Goal: Transaction & Acquisition: Obtain resource

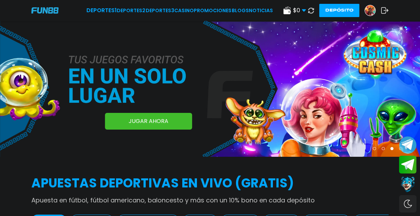
click at [314, 9] on use at bounding box center [311, 10] width 6 height 6
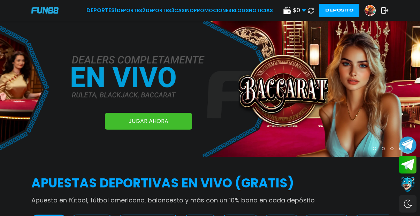
click at [371, 9] on img at bounding box center [370, 10] width 10 height 10
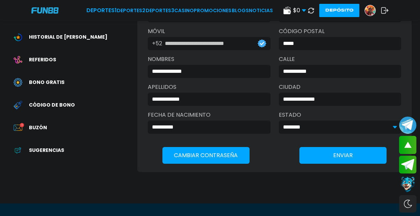
scroll to position [93, 0]
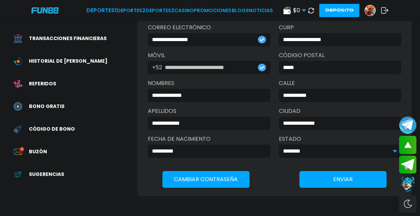
click at [29, 148] on span "Buzón" at bounding box center [38, 151] width 18 height 7
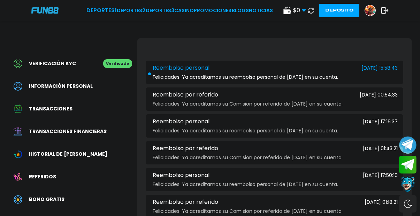
click at [366, 75] on div "Felicidades. Ya acreditamos su reembolso personal de ayer en su cuenta." at bounding box center [274, 77] width 246 height 5
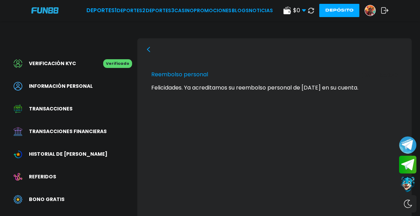
click at [273, 86] on div "Felicidades. Ya acreditamos su reembolso personal de ayer en su cuenta." at bounding box center [274, 88] width 246 height 6
click at [146, 49] on icon at bounding box center [149, 50] width 6 height 6
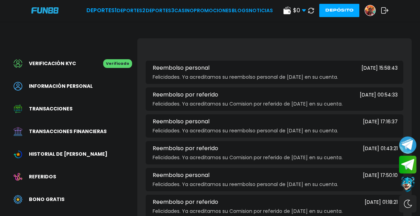
click at [47, 173] on span "Referidos" at bounding box center [42, 176] width 27 height 7
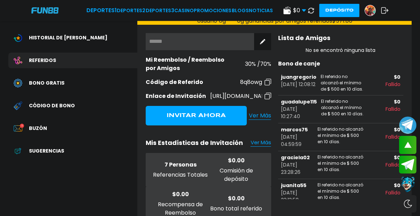
scroll to position [116, 0]
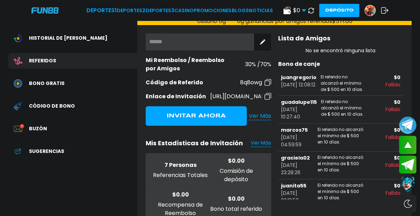
click at [307, 62] on p "Bono de canje" at bounding box center [340, 64] width 125 height 8
click at [354, 33] on p "Lista de Amigos" at bounding box center [340, 37] width 125 height 9
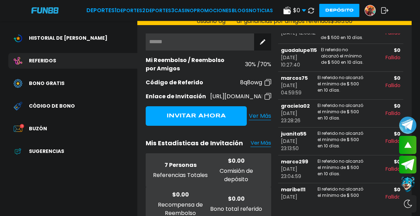
scroll to position [60, 0]
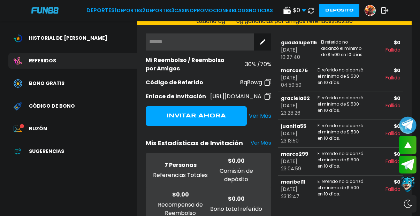
click at [269, 83] on img at bounding box center [268, 82] width 7 height 7
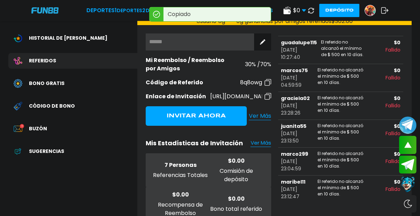
click at [263, 112] on span "Ver Más" at bounding box center [260, 116] width 22 height 8
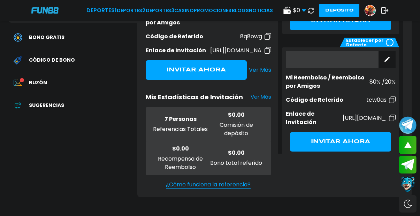
scroll to position [91, 0]
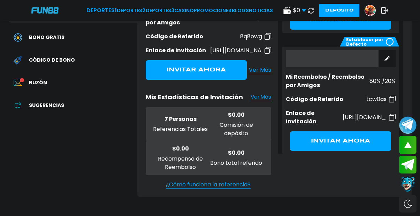
click at [338, 51] on input at bounding box center [332, 58] width 93 height 17
click at [333, 55] on input at bounding box center [332, 58] width 93 height 17
click at [388, 58] on button at bounding box center [386, 58] width 17 height 17
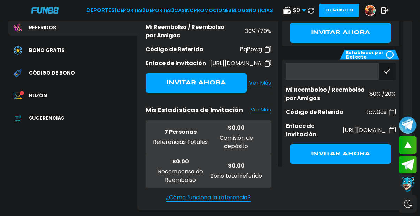
click at [342, 64] on input at bounding box center [332, 71] width 93 height 17
paste input "******"
type input "******"
click at [336, 145] on button "Invitar Ahora" at bounding box center [340, 154] width 101 height 20
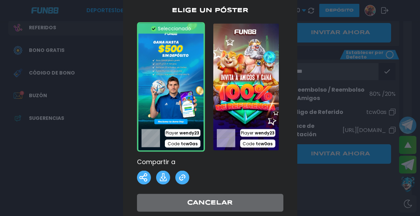
click at [387, 49] on div at bounding box center [210, 108] width 420 height 216
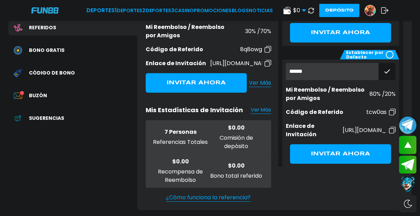
click at [385, 70] on use at bounding box center [387, 71] width 5 height 3
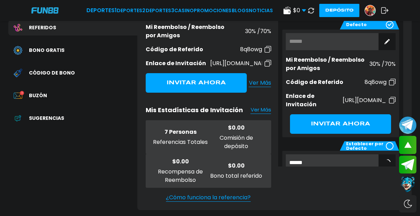
click at [382, 45] on button at bounding box center [386, 41] width 17 height 17
click at [42, 92] on span "Buzón" at bounding box center [38, 95] width 18 height 7
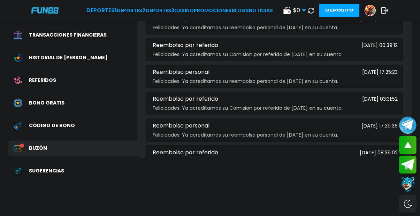
scroll to position [308, 0]
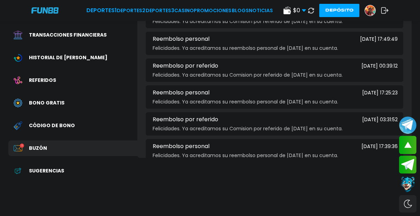
click at [57, 122] on span "Código de bono" at bounding box center [52, 125] width 46 height 7
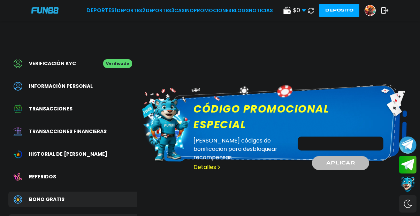
click at [208, 163] on link "Detalles" at bounding box center [207, 167] width 28 height 8
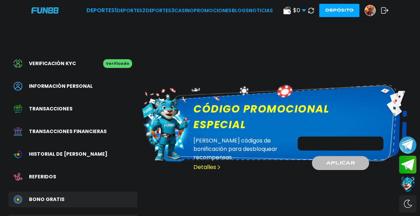
click at [208, 163] on link "Detalles" at bounding box center [207, 167] width 28 height 8
click at [351, 137] on input "Código promocional especial" at bounding box center [341, 144] width 86 height 14
paste input "******"
click at [330, 159] on span "APLICAR" at bounding box center [341, 162] width 30 height 7
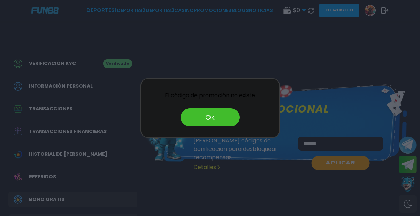
click at [214, 110] on button "Ok" at bounding box center [210, 117] width 59 height 18
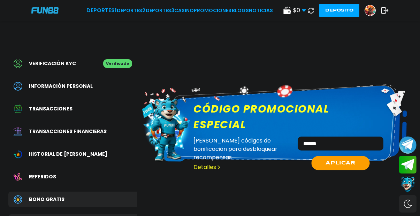
click at [357, 137] on input "******" at bounding box center [341, 144] width 86 height 14
type input "*"
click at [367, 156] on button "APLICAR" at bounding box center [341, 163] width 58 height 14
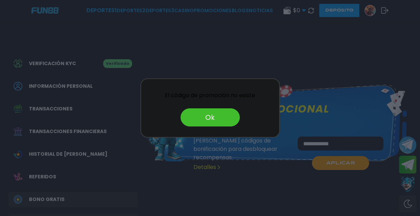
click at [211, 113] on button "Ok" at bounding box center [210, 117] width 59 height 18
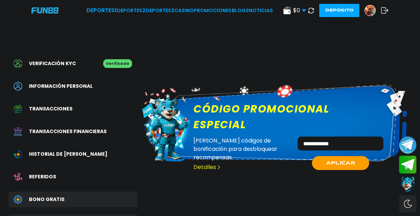
click at [362, 137] on input "**********" at bounding box center [341, 144] width 86 height 14
type input "*"
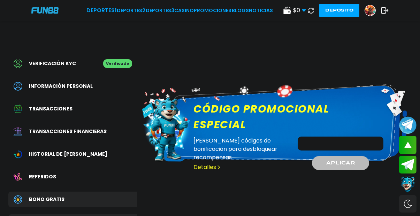
click at [64, 84] on span "Información personal" at bounding box center [61, 86] width 64 height 7
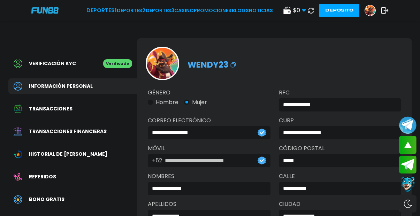
click at [36, 105] on span "Transacciones" at bounding box center [51, 108] width 44 height 7
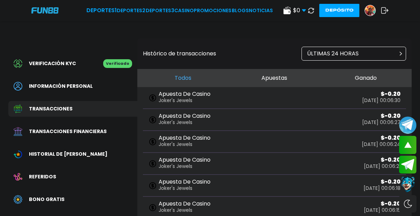
click at [305, 76] on button "Apuestas" at bounding box center [274, 78] width 91 height 18
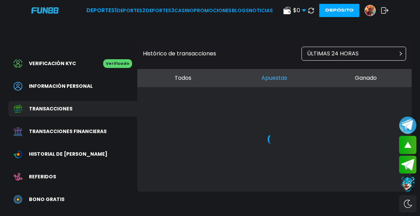
click at [89, 128] on span "Transacciones financieras" at bounding box center [68, 131] width 78 height 7
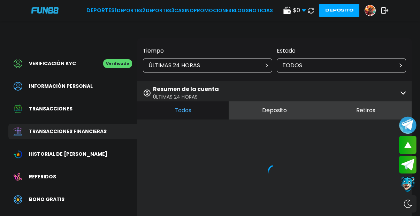
click at [288, 111] on button "Deposito" at bounding box center [274, 110] width 91 height 18
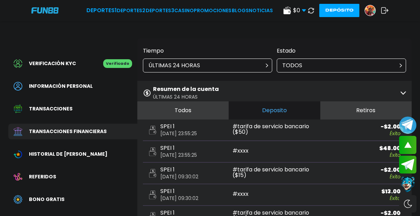
click at [194, 109] on button "Todos" at bounding box center [182, 110] width 91 height 18
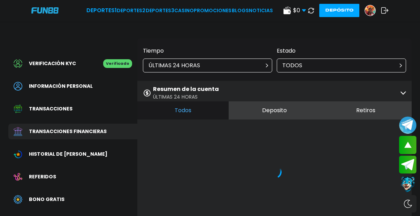
click at [293, 86] on div "Resumen de la cuenta ÚLTIMAS 24 HORAS" at bounding box center [274, 93] width 274 height 24
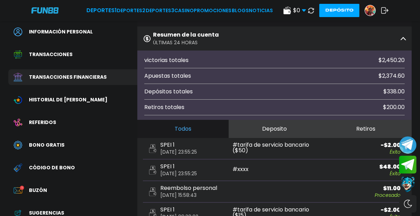
scroll to position [54, 0]
click at [44, 142] on span "Bono Gratis" at bounding box center [47, 145] width 36 height 7
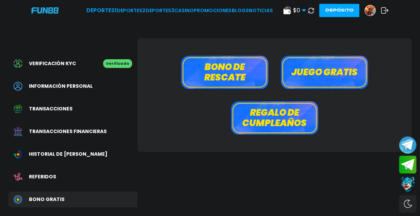
click at [258, 80] on button "Bono de rescate" at bounding box center [224, 72] width 87 height 33
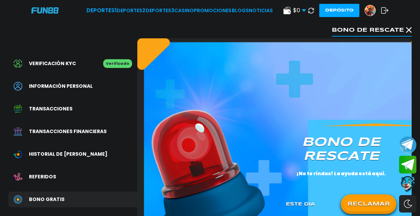
click at [371, 201] on button "RECLAMAR" at bounding box center [368, 204] width 51 height 15
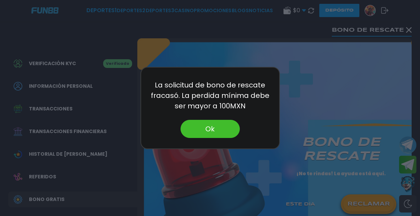
click at [217, 122] on button "Ok" at bounding box center [210, 129] width 59 height 18
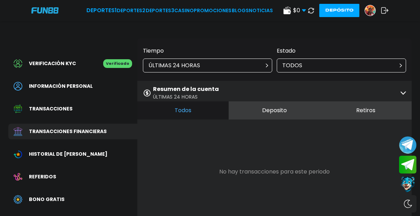
click at [55, 196] on span "Bono Gratis" at bounding box center [47, 199] width 36 height 7
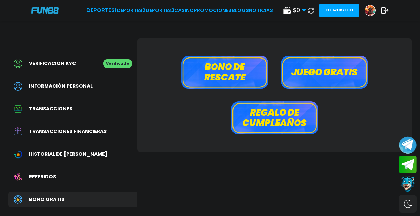
click at [308, 67] on button "Juego gratis" at bounding box center [324, 72] width 87 height 33
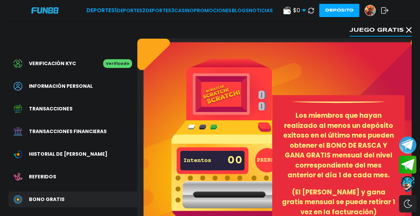
click at [272, 154] on button "PRENSA" at bounding box center [267, 160] width 24 height 24
click at [50, 151] on span "Historial de Bonos" at bounding box center [68, 154] width 78 height 7
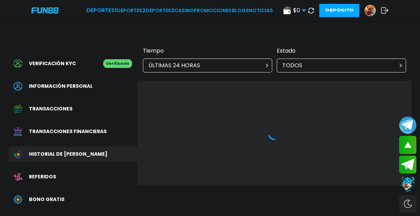
click at [251, 60] on div "ÚLTIMAS 24 HORAS" at bounding box center [207, 66] width 129 height 14
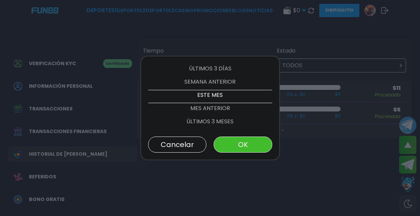
scroll to position [40, 0]
click at [244, 143] on button "OK" at bounding box center [243, 145] width 58 height 16
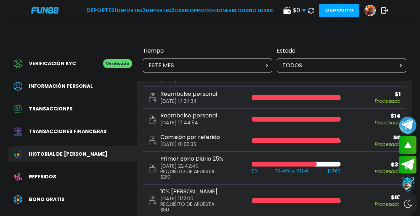
scroll to position [124, 0]
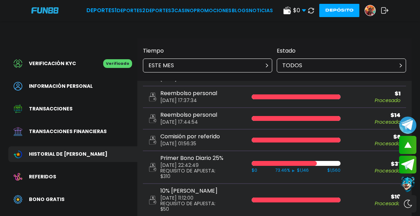
click at [343, 161] on div "$ 31 Procesado" at bounding box center [371, 167] width 57 height 12
click at [322, 161] on div at bounding box center [296, 163] width 89 height 5
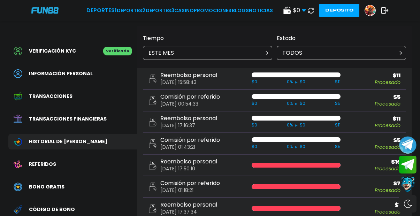
scroll to position [13, 0]
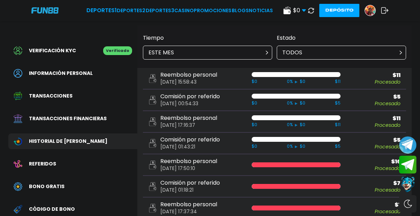
click at [293, 53] on p "TODOS" at bounding box center [292, 52] width 20 height 8
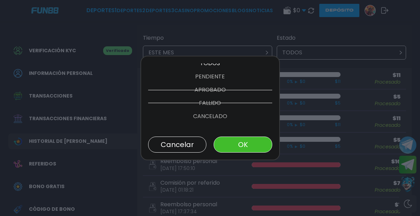
scroll to position [26, 0]
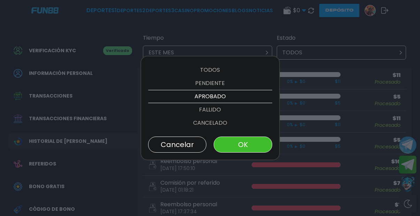
click at [212, 121] on p "CANCELADO" at bounding box center [210, 122] width 124 height 13
click at [231, 144] on button "OK" at bounding box center [243, 145] width 58 height 16
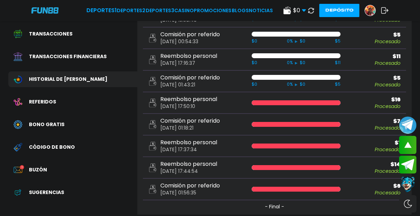
scroll to position [0, 0]
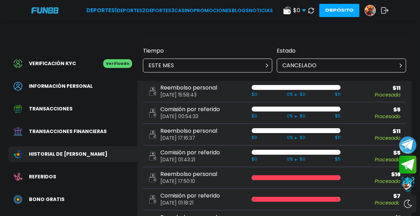
click at [330, 64] on div "CANCELADO" at bounding box center [341, 66] width 129 height 14
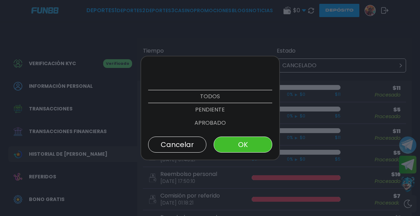
scroll to position [53, 0]
click at [219, 85] on p "FALLIDO" at bounding box center [210, 83] width 124 height 13
click at [238, 141] on button "OK" at bounding box center [243, 145] width 58 height 16
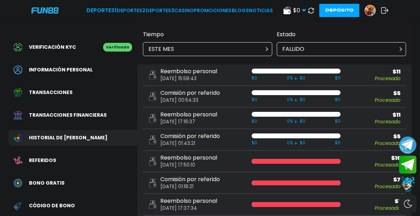
scroll to position [11, 0]
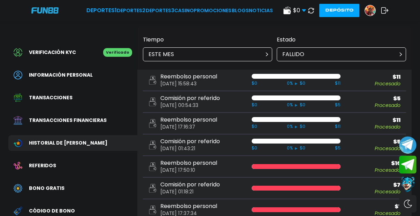
click at [320, 54] on div "FALLIDO" at bounding box center [341, 54] width 129 height 14
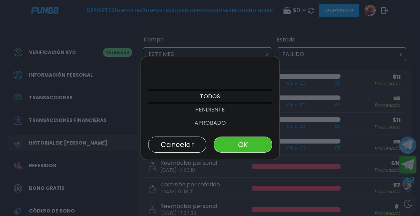
scroll to position [40, 0]
click at [225, 83] on p "APROBADO" at bounding box center [210, 83] width 124 height 13
click at [236, 151] on button "OK" at bounding box center [243, 145] width 58 height 16
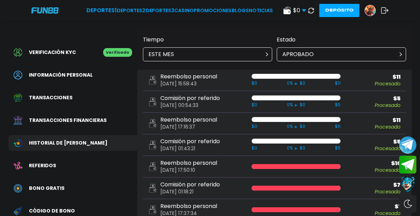
click at [256, 59] on div "ESTE MES" at bounding box center [207, 54] width 129 height 14
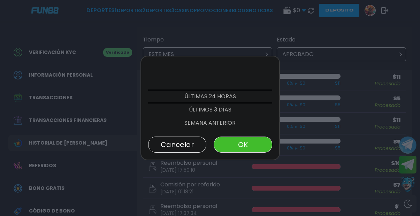
scroll to position [40, 0]
click at [210, 113] on p "MES ANTERIOR" at bounding box center [210, 109] width 124 height 13
click at [225, 145] on button "OK" at bounding box center [243, 145] width 58 height 16
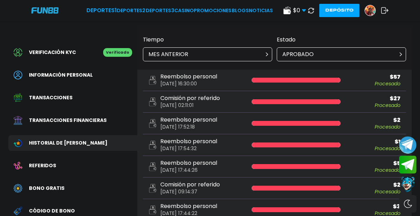
click at [308, 54] on p "APROBADO" at bounding box center [297, 54] width 31 height 8
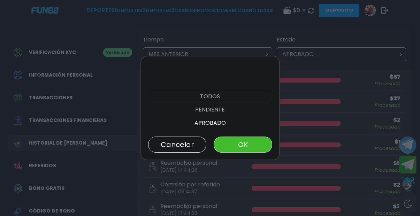
scroll to position [26, 0]
click at [206, 68] on p "TODOS" at bounding box center [210, 69] width 124 height 13
click at [246, 146] on button "OK" at bounding box center [243, 145] width 58 height 16
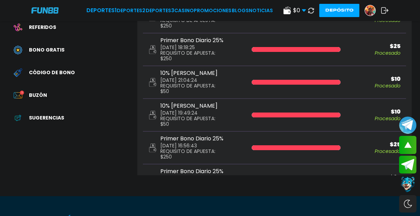
scroll to position [151, 0]
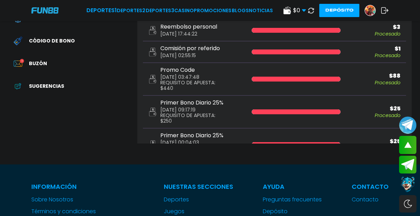
scroll to position [0, 0]
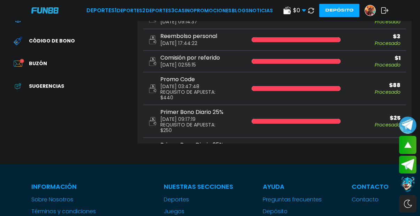
click at [172, 77] on p "Promo Code" at bounding box center [187, 80] width 55 height 6
click at [277, 86] on div at bounding box center [296, 88] width 89 height 5
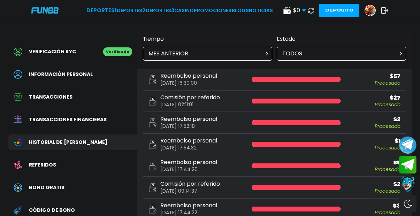
scroll to position [12, 0]
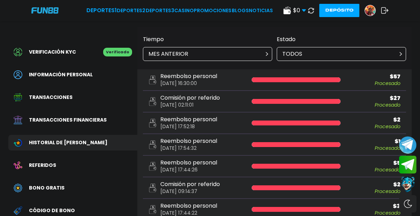
click at [260, 50] on div "MES ANTERIOR" at bounding box center [207, 54] width 129 height 14
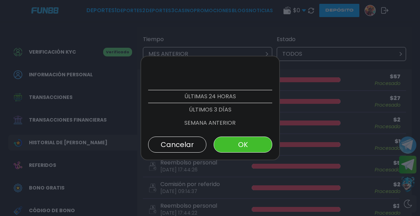
scroll to position [53, 0]
click at [223, 112] on p "ÚLTIMOS 3 MESES" at bounding box center [210, 109] width 124 height 13
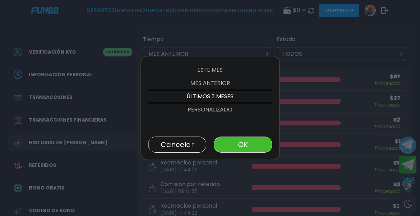
click at [234, 140] on button "OK" at bounding box center [243, 145] width 58 height 16
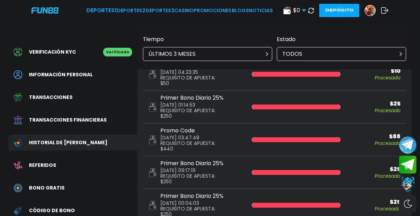
scroll to position [373, 0]
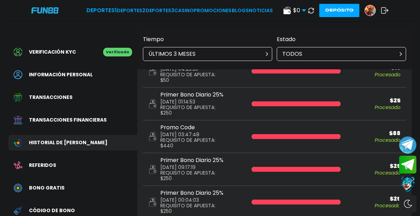
click at [382, 138] on p "Procesado" at bounding box center [373, 140] width 54 height 5
click at [324, 134] on div at bounding box center [296, 136] width 89 height 5
click at [150, 132] on icon at bounding box center [153, 136] width 8 height 9
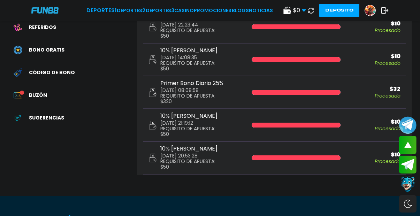
scroll to position [155, 0]
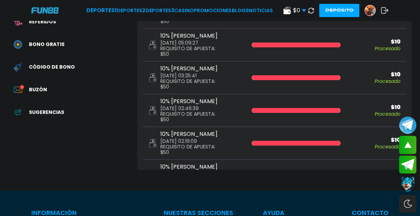
scroll to position [1411, 0]
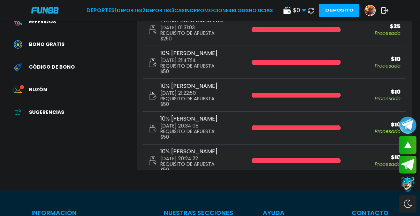
scroll to position [1548, 0]
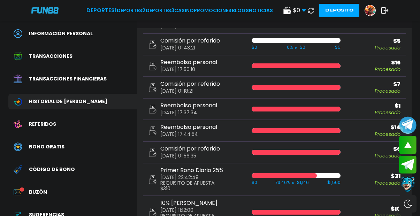
scroll to position [0, 0]
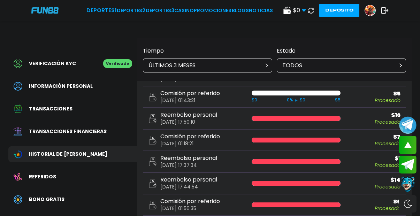
click at [389, 130] on div "Comisión por referido 2025-09-13 01:18:21 $ 7 Procesado" at bounding box center [274, 141] width 263 height 22
click at [217, 112] on div "Reembolso personal 2025-09-13 17:50:10" at bounding box center [192, 118] width 89 height 13
click at [277, 108] on div "Reembolso personal 2025-09-13 17:50:10 $ 16 Procesado" at bounding box center [274, 119] width 263 height 22
click at [160, 119] on p "2025-09-13 17:50:10" at bounding box center [188, 122] width 57 height 6
click at [155, 112] on div "Reembolso personal 2025-09-13 17:50:10" at bounding box center [192, 118] width 89 height 13
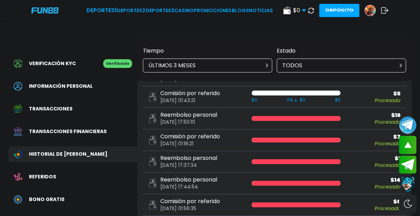
click at [201, 65] on div "ÚLTIMOS 3 MESES" at bounding box center [207, 66] width 129 height 14
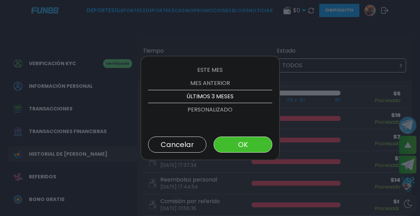
click at [202, 70] on p "ESTE MES" at bounding box center [210, 69] width 124 height 13
click at [231, 140] on button "OK" at bounding box center [243, 145] width 58 height 16
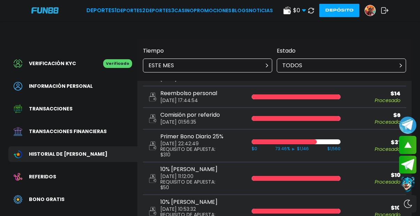
scroll to position [0, 0]
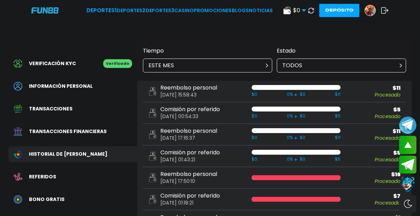
click at [221, 60] on div "ESTE MES" at bounding box center [207, 66] width 129 height 14
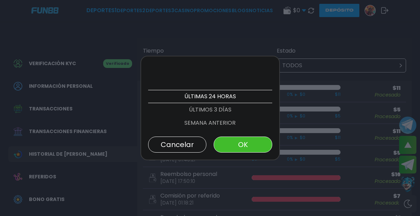
scroll to position [40, 0]
click at [212, 79] on p "SEMANA ANTERIOR" at bounding box center [210, 83] width 124 height 13
click at [241, 137] on button "OK" at bounding box center [243, 145] width 58 height 16
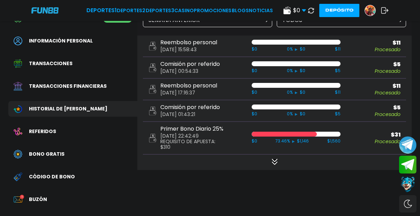
scroll to position [63, 0]
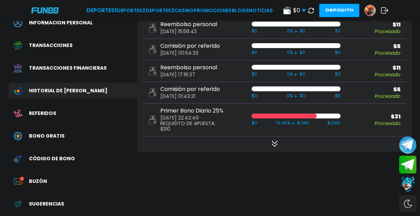
click at [273, 139] on icon at bounding box center [274, 143] width 8 height 8
click at [273, 141] on icon at bounding box center [274, 144] width 7 height 7
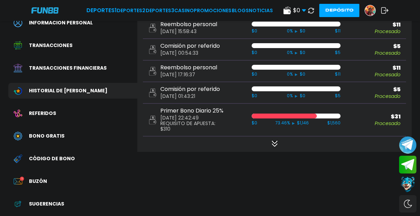
scroll to position [0, 0]
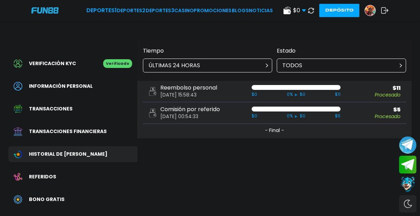
click at [205, 67] on div "ÚLTIMAS 24 HORAS" at bounding box center [207, 66] width 129 height 14
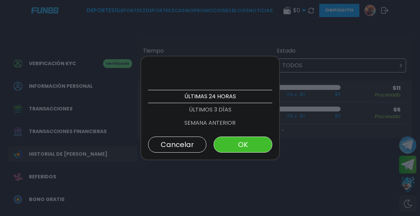
click at [214, 123] on p "SEMANA ANTERIOR" at bounding box center [210, 122] width 124 height 13
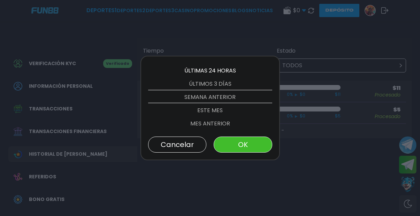
scroll to position [26, 0]
click at [222, 137] on button "OK" at bounding box center [243, 145] width 58 height 16
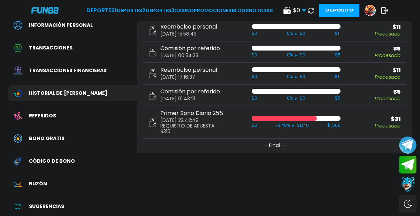
scroll to position [77, 0]
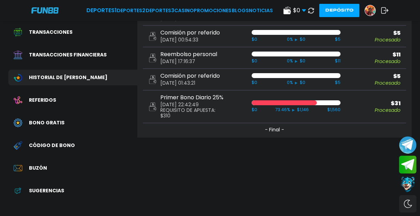
click at [290, 123] on button "- Final -" at bounding box center [274, 130] width 263 height 14
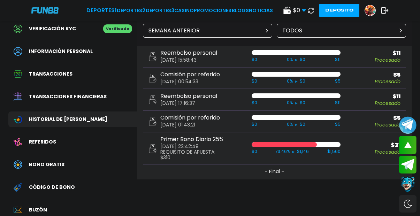
scroll to position [33, 0]
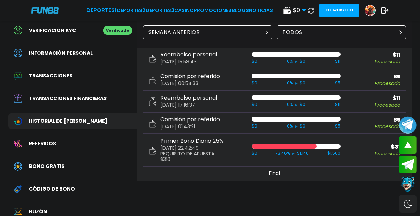
click at [229, 32] on div "SEMANA ANTERIOR" at bounding box center [207, 32] width 129 height 14
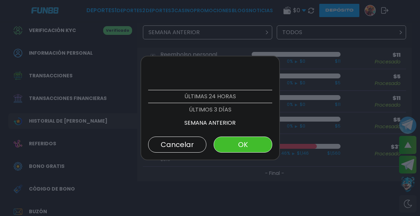
scroll to position [26, 0]
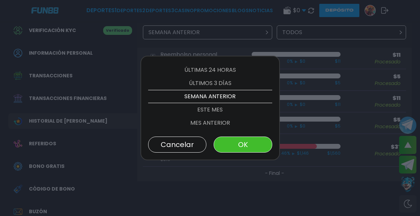
click at [37, 159] on div at bounding box center [210, 108] width 420 height 216
click at [37, 159] on div "Bono Gratis" at bounding box center [72, 167] width 129 height 16
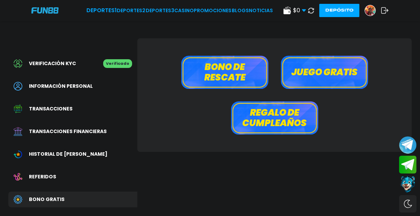
click at [413, 185] on button "Contact customer service" at bounding box center [408, 184] width 18 height 19
click at [407, 184] on button "Contact customer service" at bounding box center [408, 184] width 18 height 19
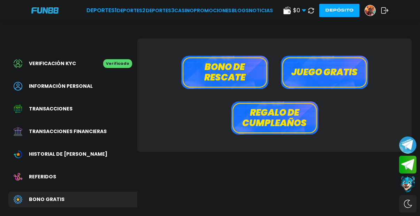
click at [407, 184] on button "Contact customer service" at bounding box center [408, 184] width 18 height 19
click at [407, 186] on button "Contact customer service" at bounding box center [408, 184] width 18 height 19
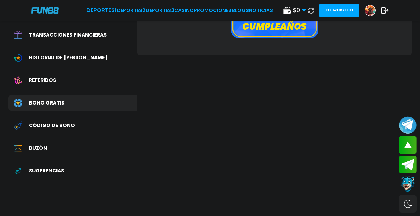
scroll to position [99, 0]
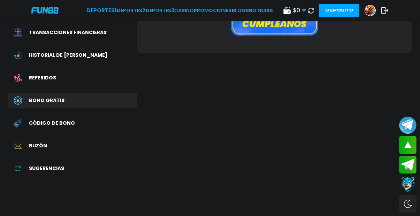
click at [384, 13] on icon at bounding box center [385, 10] width 8 height 7
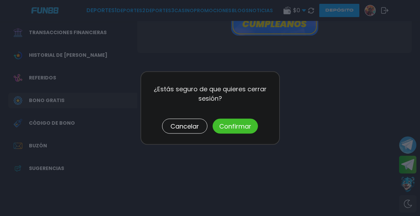
scroll to position [0, 0]
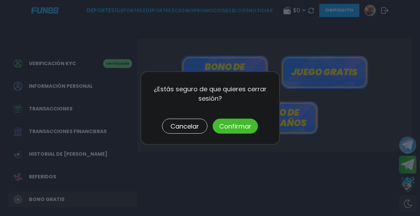
click at [244, 124] on button "Confirmar" at bounding box center [235, 126] width 45 height 15
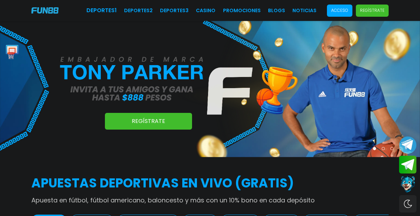
click at [406, 183] on button "Contact customer service" at bounding box center [408, 184] width 18 height 19
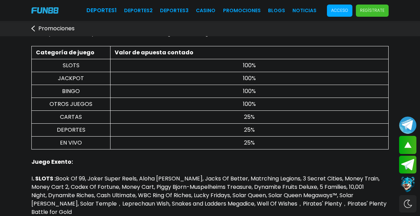
scroll to position [375, 0]
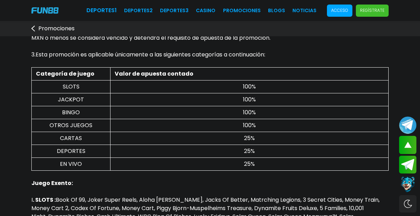
click at [77, 91] on span "SLOTS" at bounding box center [71, 87] width 17 height 8
click at [253, 91] on span "100%" at bounding box center [249, 87] width 13 height 8
click at [164, 78] on strong "Valor de apuesta contado" at bounding box center [154, 74] width 79 height 8
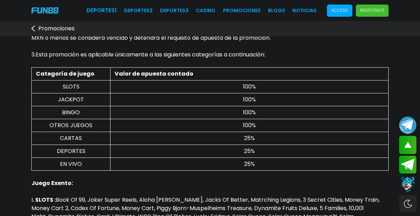
click at [164, 78] on strong "Valor de apuesta contado" at bounding box center [154, 74] width 79 height 8
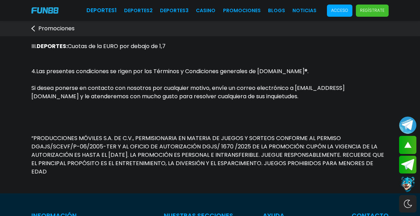
scroll to position [605, 0]
drag, startPoint x: 337, startPoint y: 145, endPoint x: 52, endPoint y: 154, distance: 284.5
click at [53, 154] on span "“PRODUCCIONES MÓVILES S.A. DE C.V., PERMISIONARIA EN MATERIA DE JUEGOS Y SORTEO…" at bounding box center [207, 154] width 353 height 41
click at [52, 154] on span "“PRODUCCIONES MÓVILES S.A. DE C.V., PERMISIONARIA EN MATERIA DE JUEGOS Y SORTEO…" at bounding box center [207, 154] width 353 height 41
click at [255, 128] on p "“PRODUCCIONES MÓVILES S.A. DE C.V., PERMISIONARIA EN MATERIA DE JUEGOS Y SORTEO…" at bounding box center [209, 137] width 357 height 75
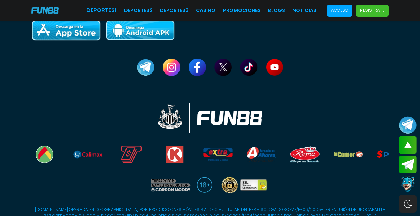
scroll to position [914, 0]
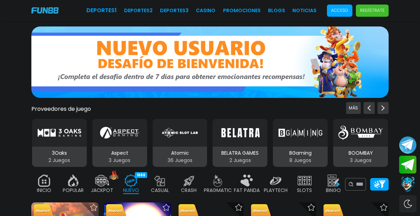
click at [343, 16] on span "Acceso" at bounding box center [339, 11] width 25 height 12
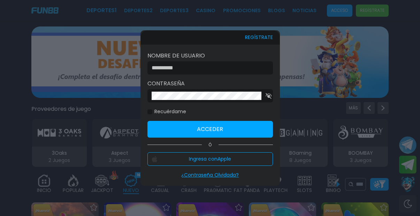
click at [213, 72] on input at bounding box center [208, 68] width 113 height 8
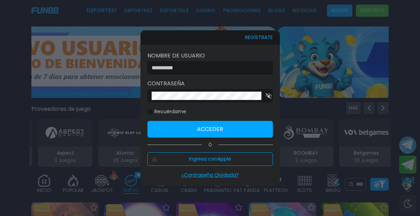
click at [382, 191] on div at bounding box center [210, 108] width 420 height 216
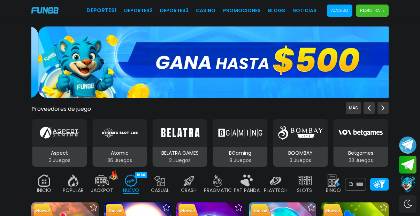
click at [408, 186] on button "Contact customer service" at bounding box center [408, 184] width 18 height 19
